Goal: Task Accomplishment & Management: Complete application form

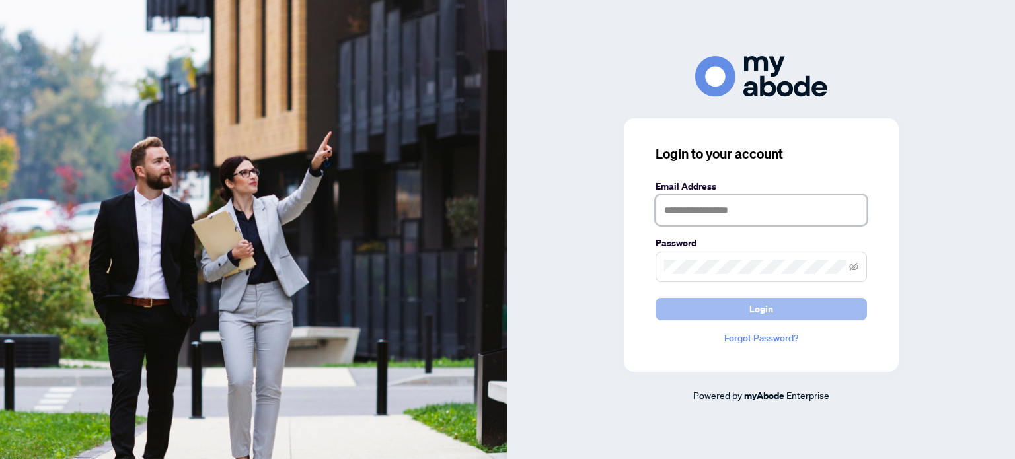
type input "**********"
click at [731, 314] on button "Login" at bounding box center [762, 309] width 212 height 22
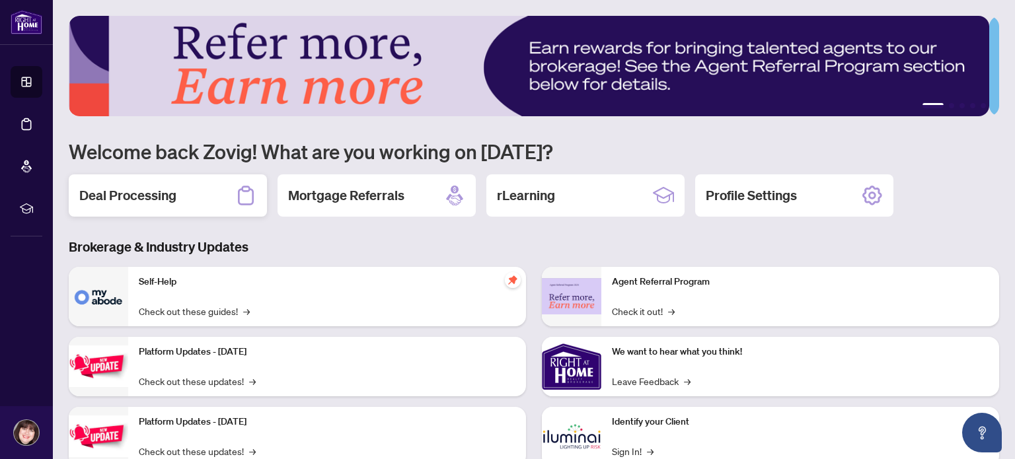
click at [192, 198] on div "Deal Processing" at bounding box center [168, 196] width 198 height 42
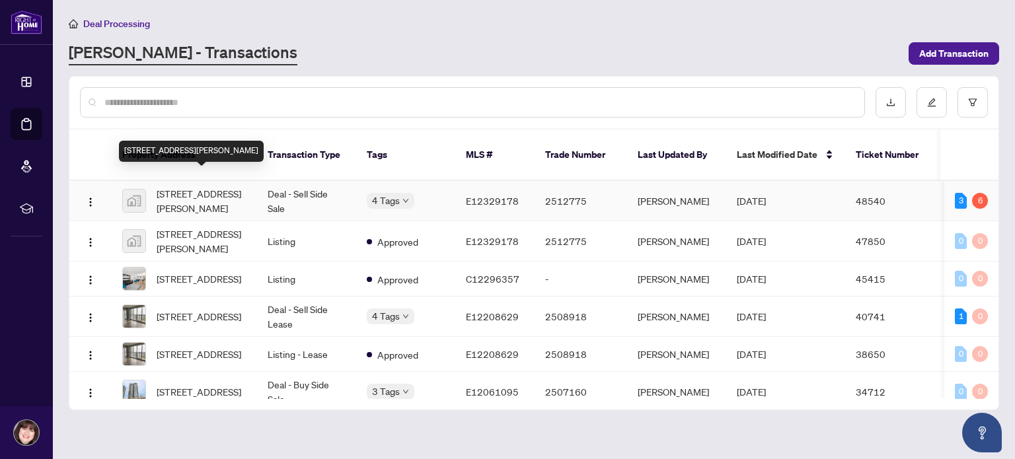
click at [241, 186] on span "[STREET_ADDRESS][PERSON_NAME]" at bounding box center [202, 200] width 90 height 29
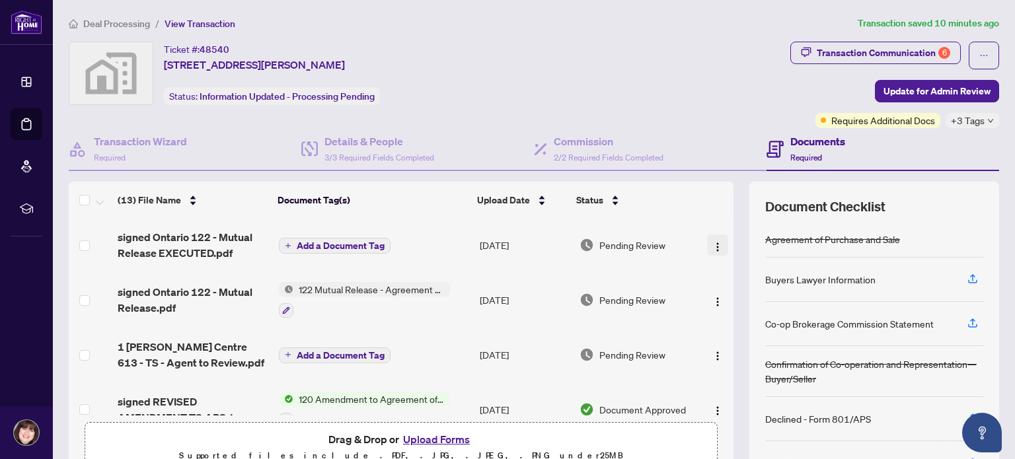
click at [713, 243] on img "button" at bounding box center [718, 247] width 11 height 11
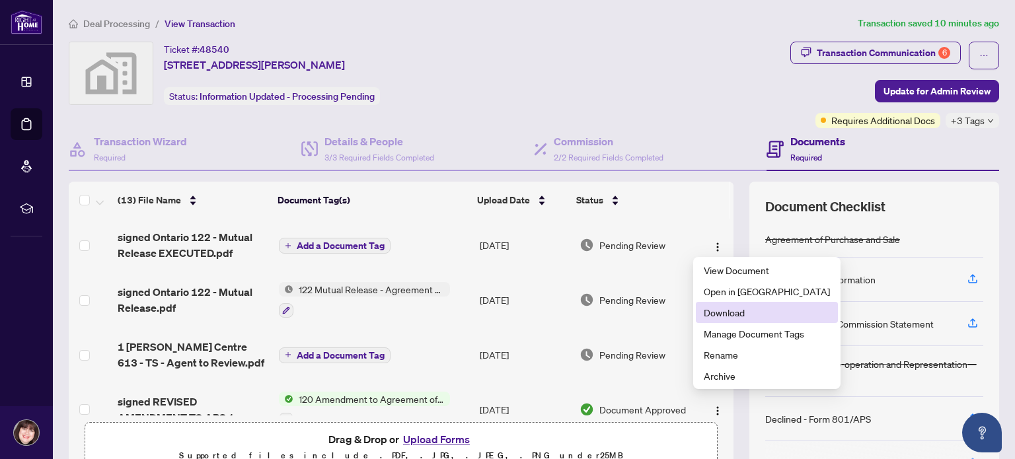
click at [737, 311] on span "Download" at bounding box center [767, 312] width 126 height 15
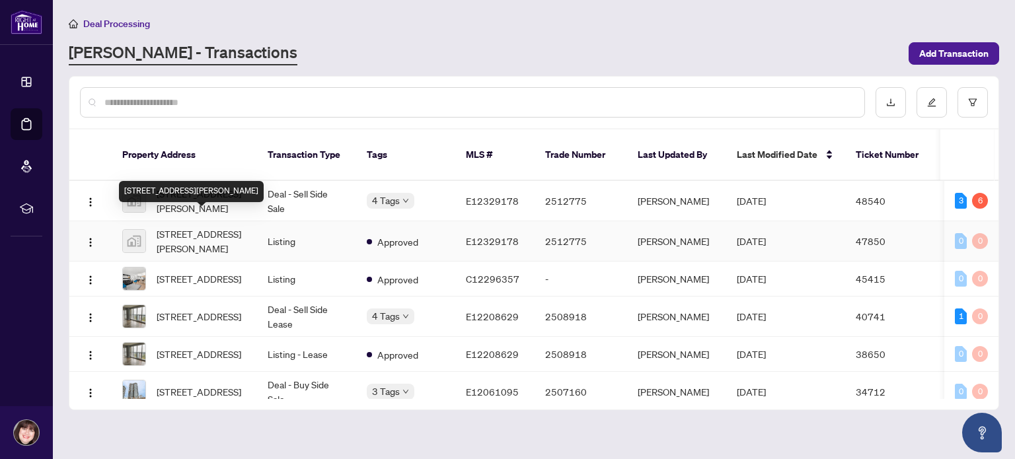
click at [206, 227] on span "[STREET_ADDRESS][PERSON_NAME]" at bounding box center [202, 241] width 90 height 29
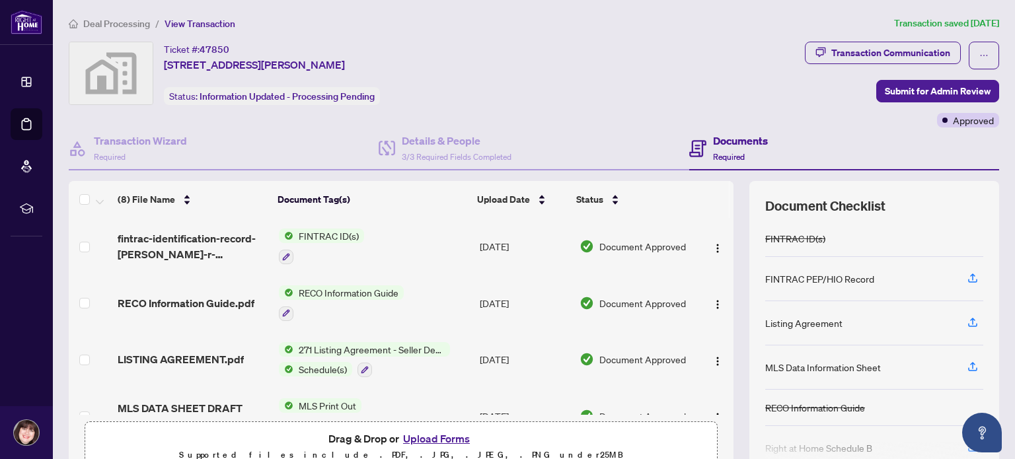
click at [434, 435] on button "Upload Forms" at bounding box center [436, 438] width 75 height 17
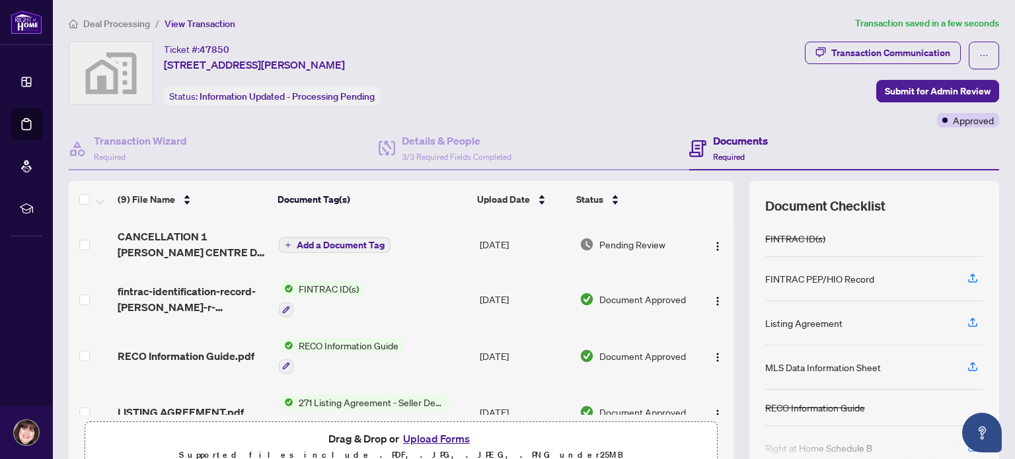
click at [338, 242] on span "Add a Document Tag" at bounding box center [341, 245] width 88 height 9
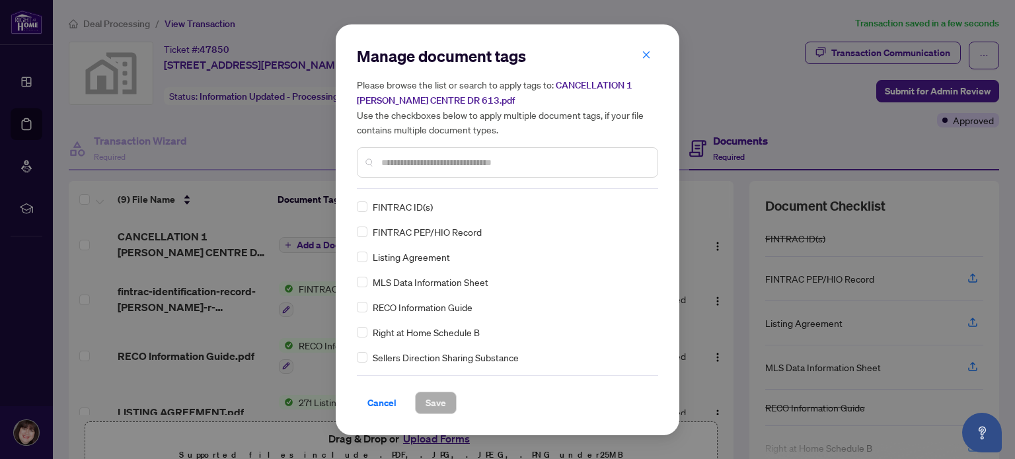
click at [445, 158] on input "text" at bounding box center [514, 162] width 266 height 15
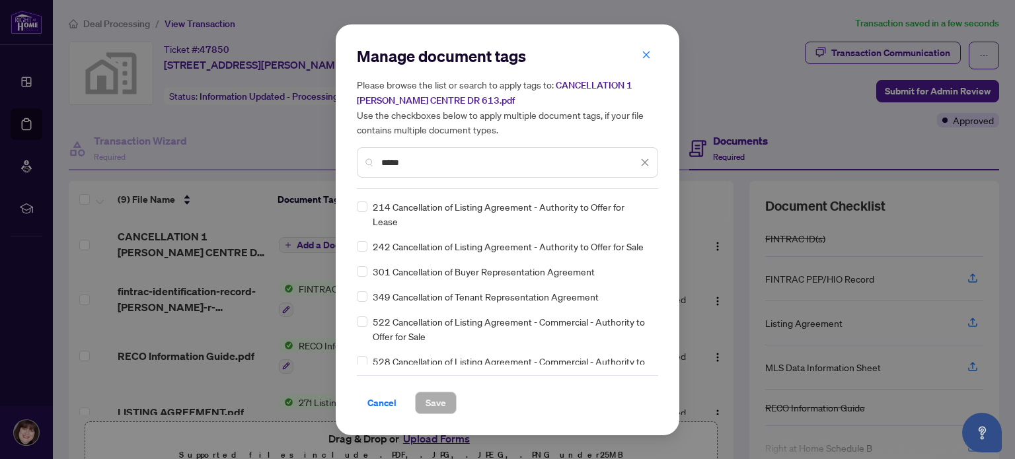
type input "*****"
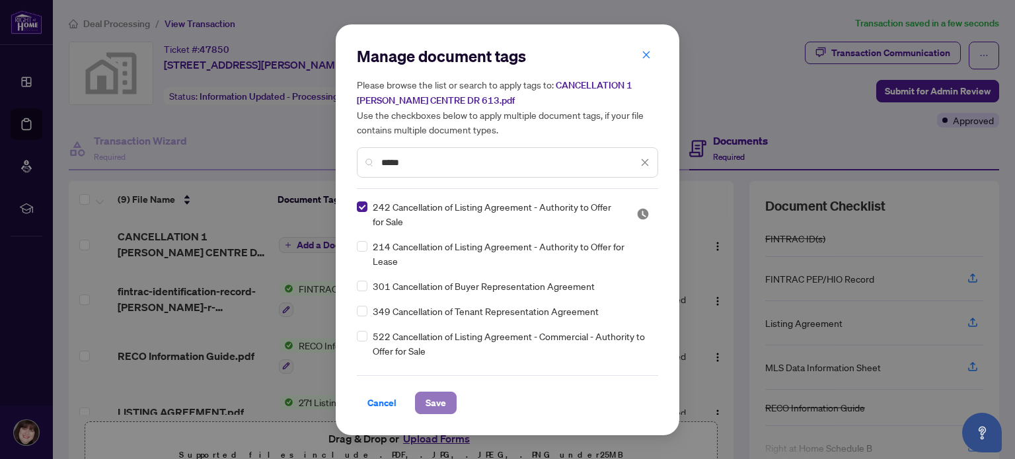
click at [431, 400] on span "Save" at bounding box center [436, 403] width 20 height 21
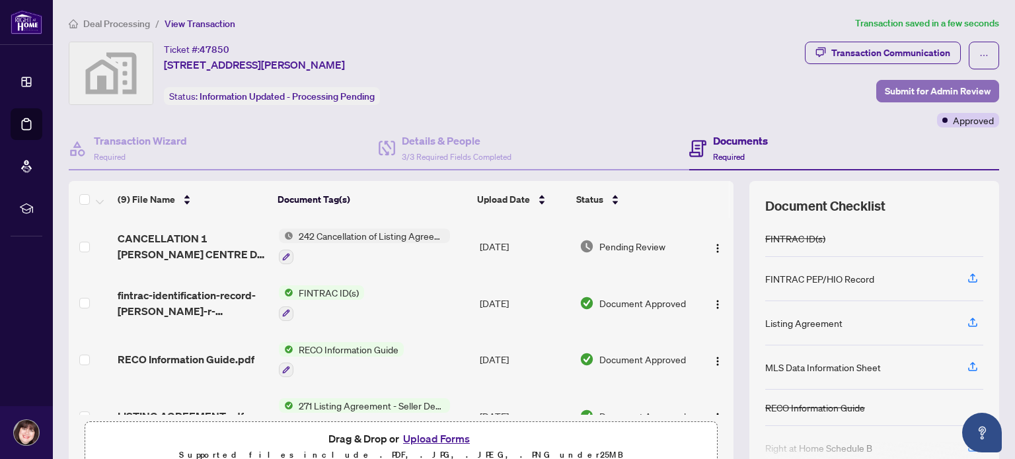
click at [930, 91] on span "Submit for Admin Review" at bounding box center [938, 91] width 106 height 21
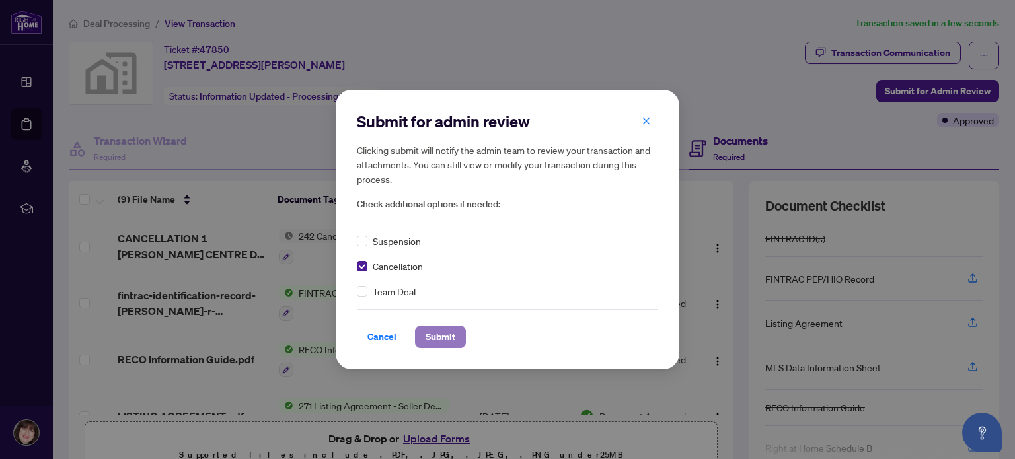
click at [447, 335] on span "Submit" at bounding box center [441, 337] width 30 height 21
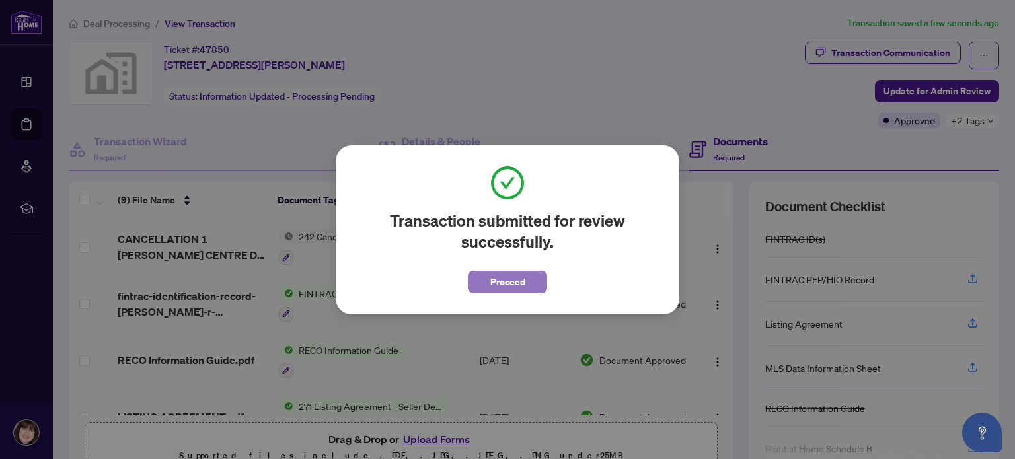
click at [514, 280] on span "Proceed" at bounding box center [508, 282] width 35 height 21
